Goal: Transaction & Acquisition: Purchase product/service

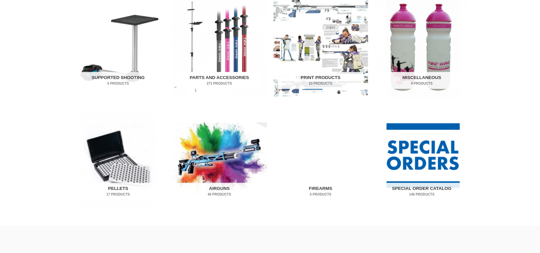
scroll to position [383, 0]
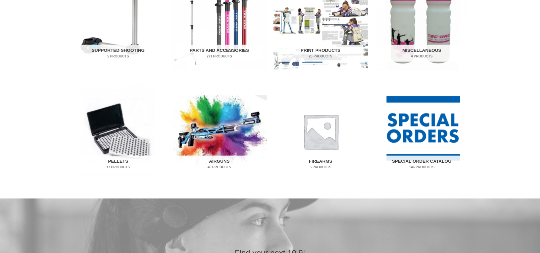
click at [313, 143] on img "Visit product category Firearms" at bounding box center [321, 131] width 95 height 99
click at [221, 150] on img "Visit product category Airguns" at bounding box center [219, 131] width 95 height 99
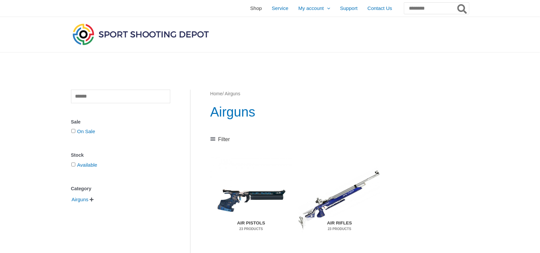
click at [250, 11] on span "Shop" at bounding box center [256, 8] width 12 height 17
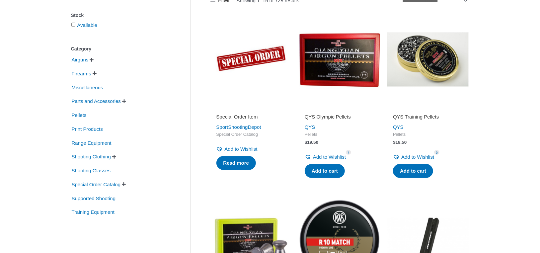
scroll to position [123, 0]
click at [126, 102] on span "" at bounding box center [124, 101] width 4 height 5
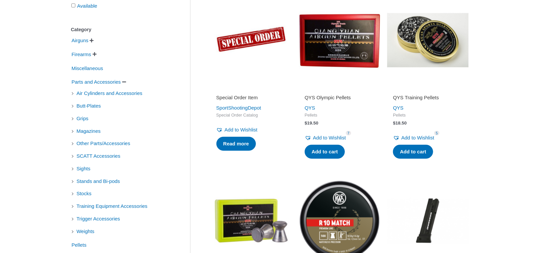
scroll to position [144, 0]
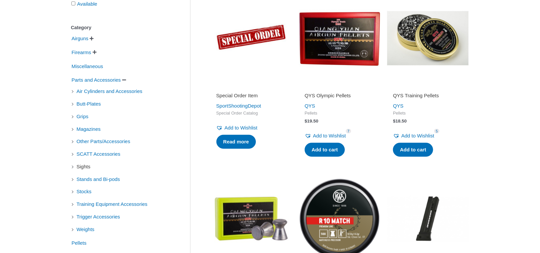
click at [90, 169] on span "Sights" at bounding box center [83, 166] width 15 height 11
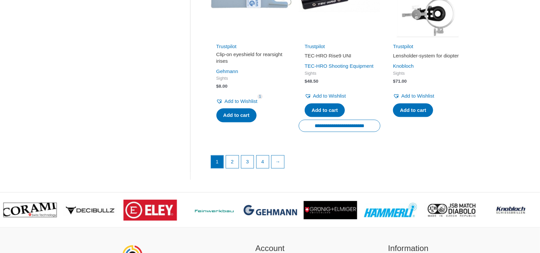
scroll to position [932, 0]
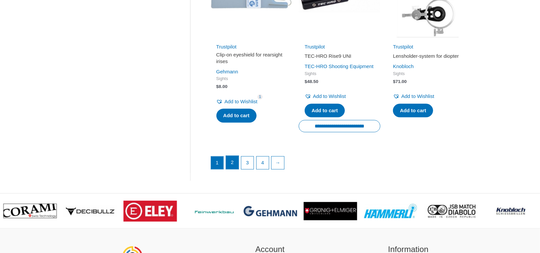
click at [232, 169] on link "2" at bounding box center [232, 162] width 13 height 13
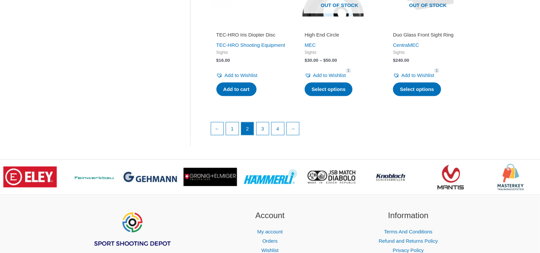
scroll to position [967, 0]
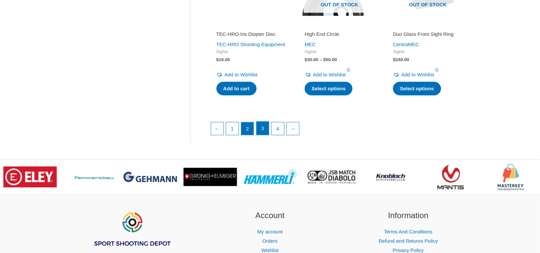
click at [265, 135] on link "3" at bounding box center [263, 128] width 13 height 13
